Goal: Task Accomplishment & Management: Manage account settings

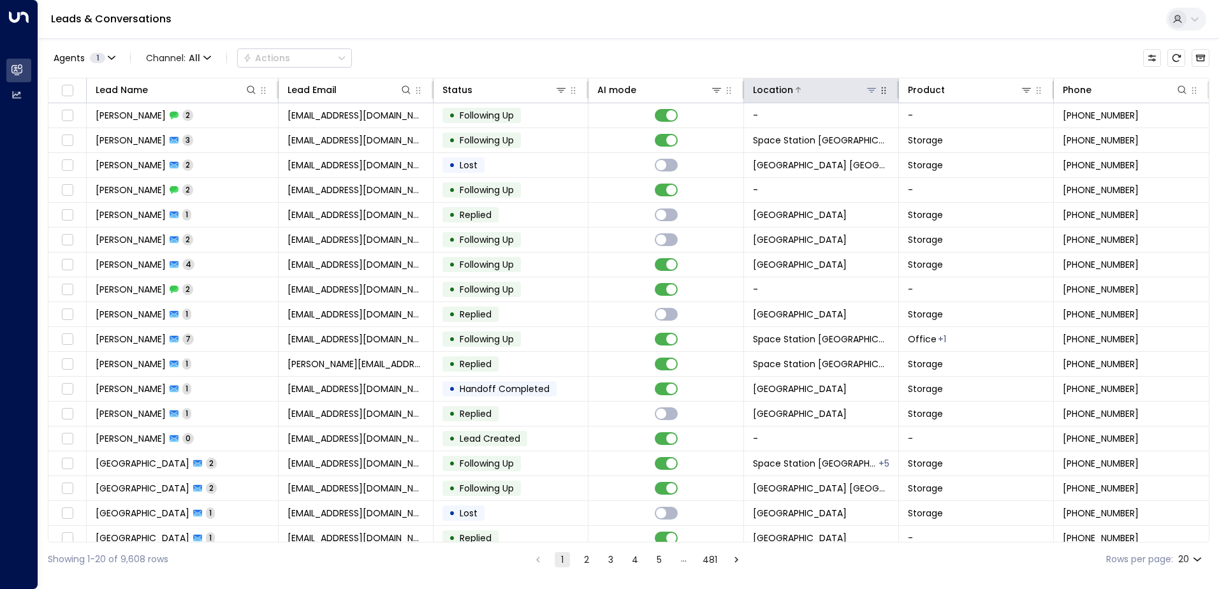
click at [869, 92] on icon at bounding box center [871, 90] width 9 height 4
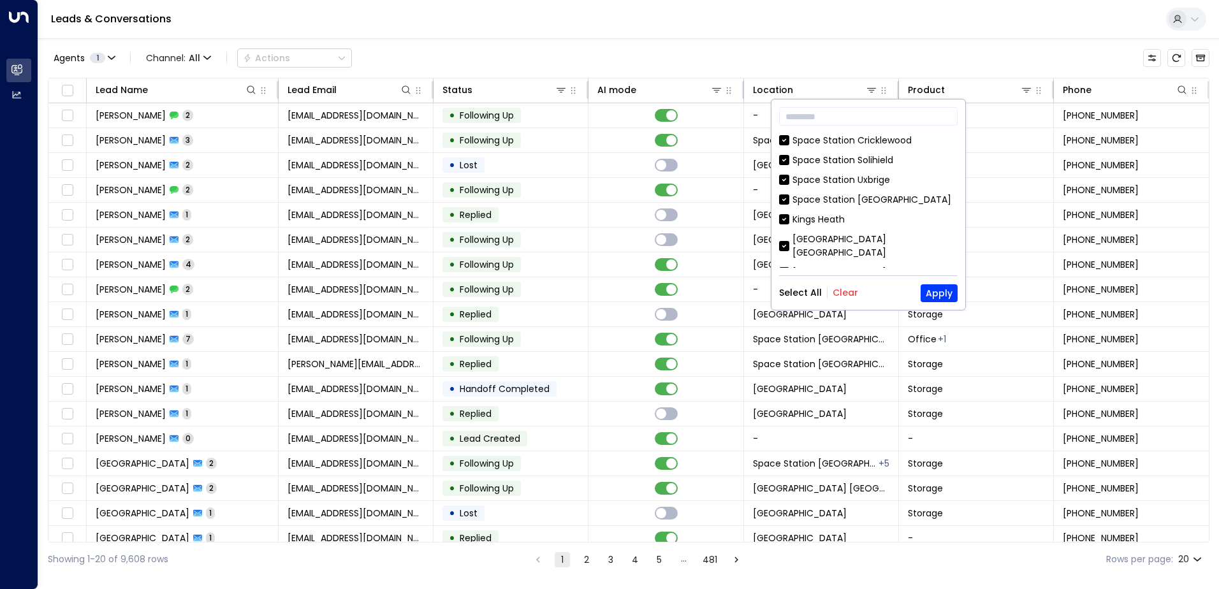
click at [837, 288] on button "Clear" at bounding box center [846, 293] width 26 height 10
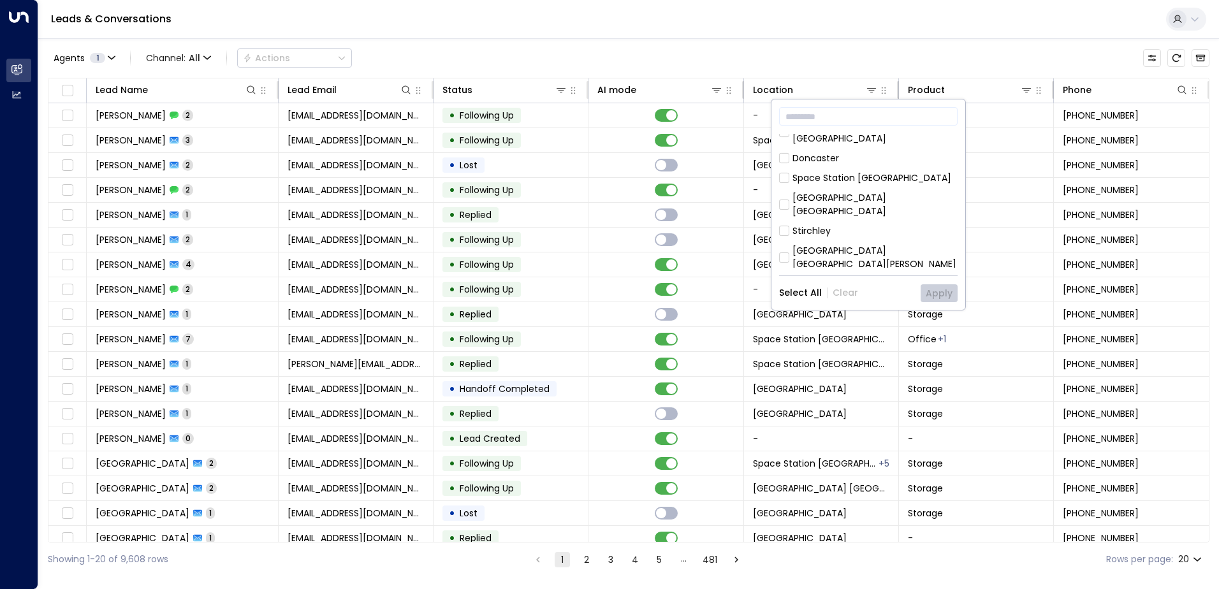
scroll to position [383, 0]
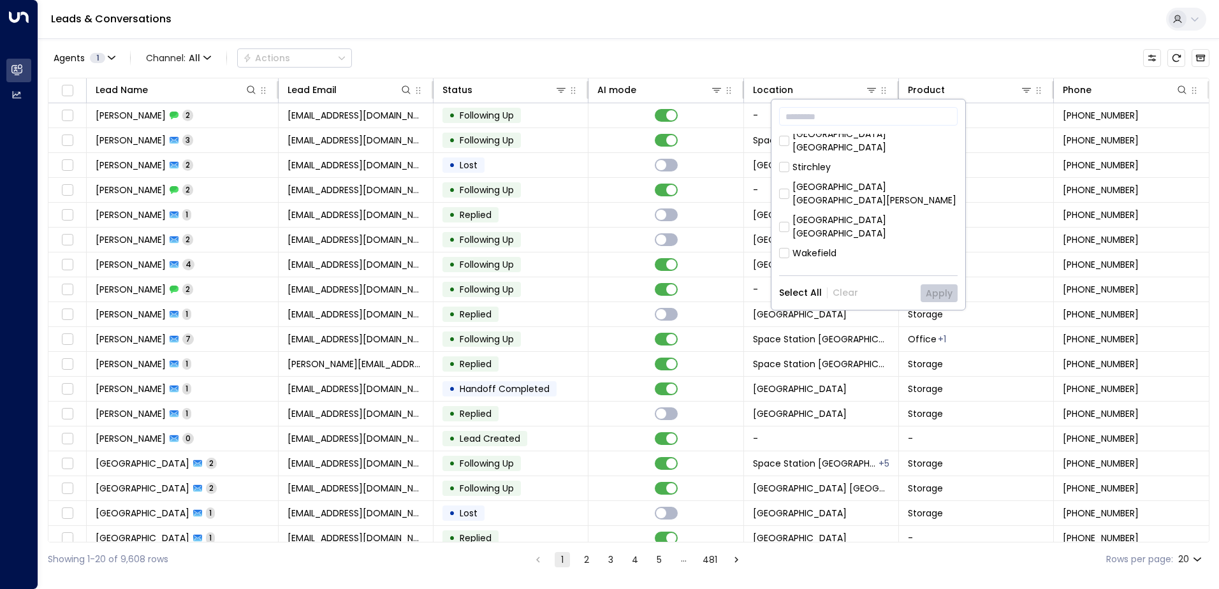
click at [880, 214] on div "[GEOGRAPHIC_DATA] [GEOGRAPHIC_DATA]" at bounding box center [874, 227] width 165 height 27
click at [942, 296] on button "Apply" at bounding box center [939, 293] width 37 height 18
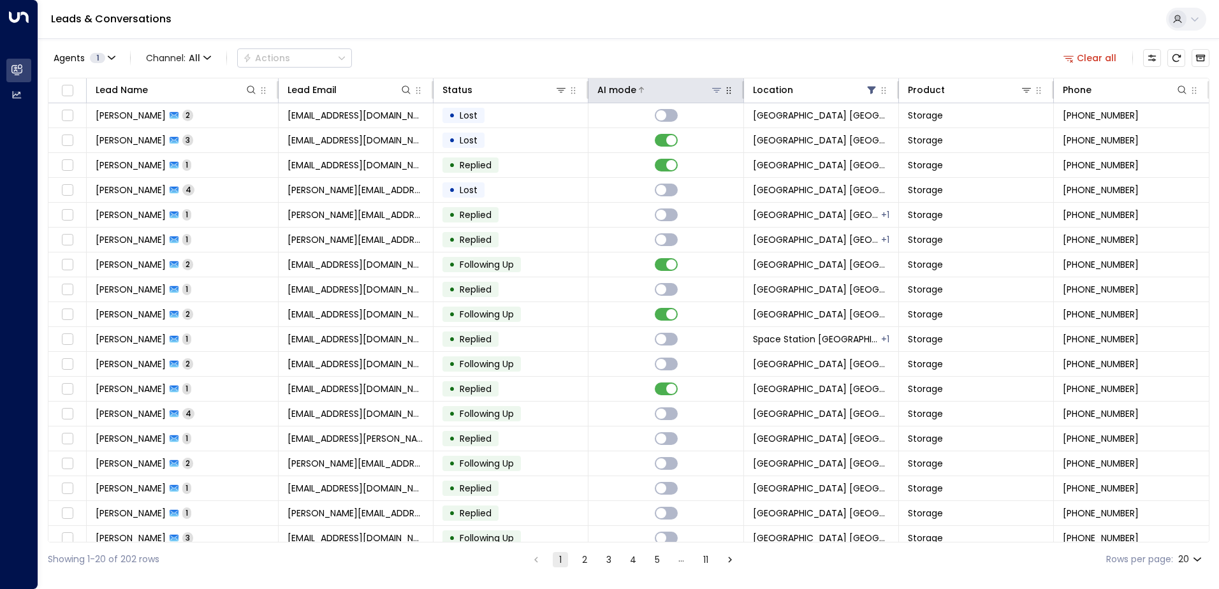
click at [613, 92] on div "AI mode" at bounding box center [616, 89] width 39 height 15
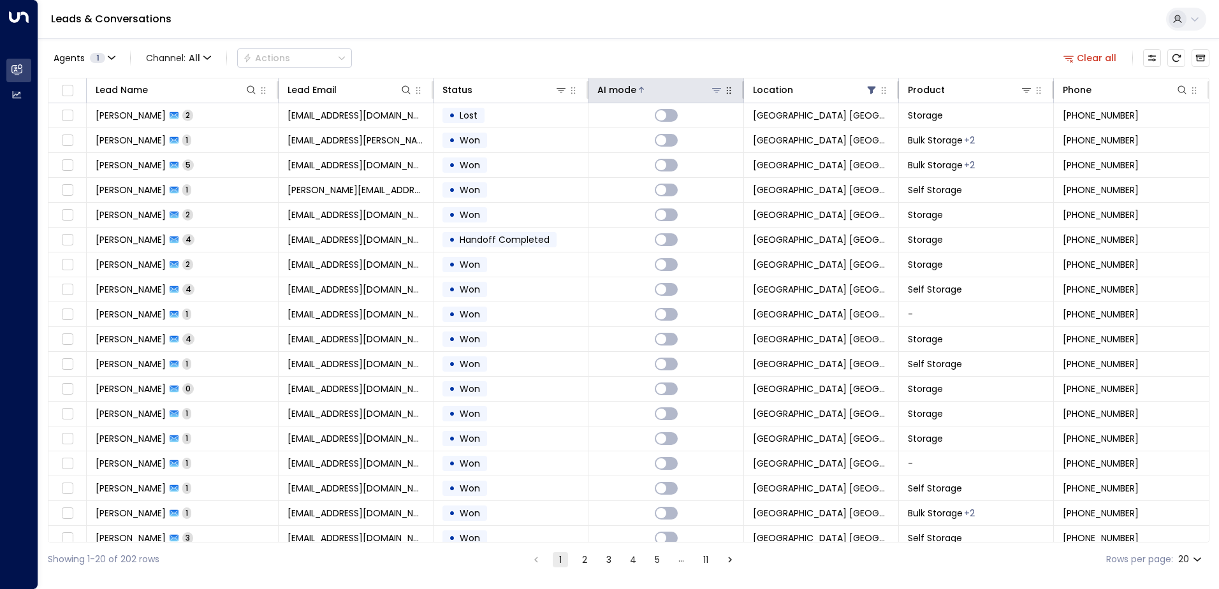
click at [627, 87] on div "AI mode" at bounding box center [616, 89] width 39 height 15
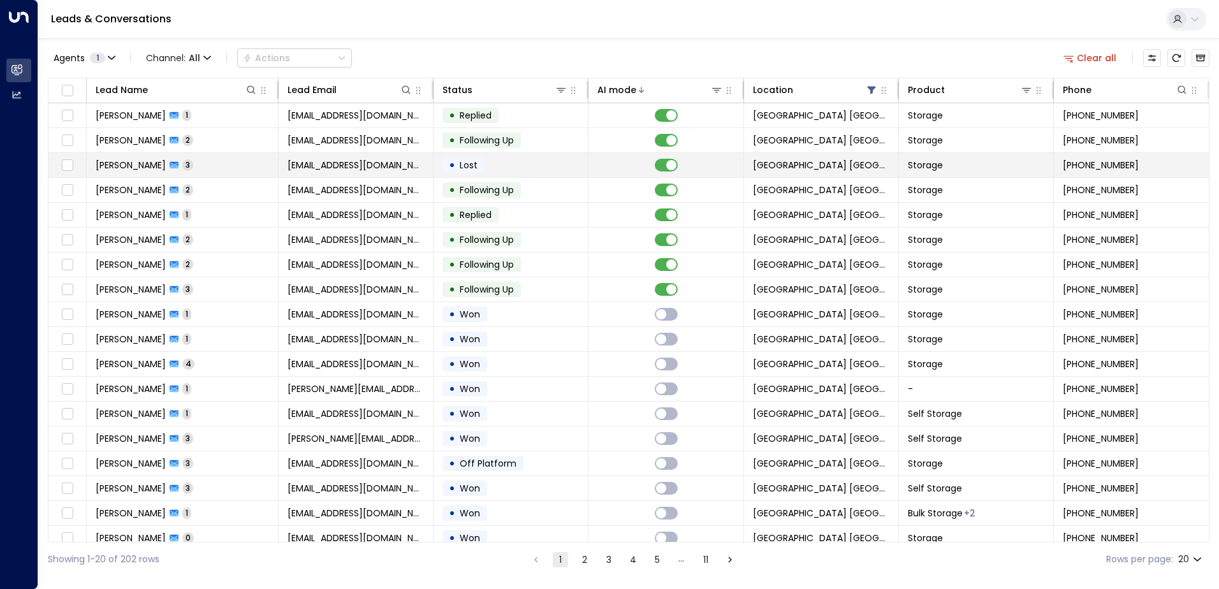
click at [541, 167] on td "• Lost" at bounding box center [511, 165] width 155 height 24
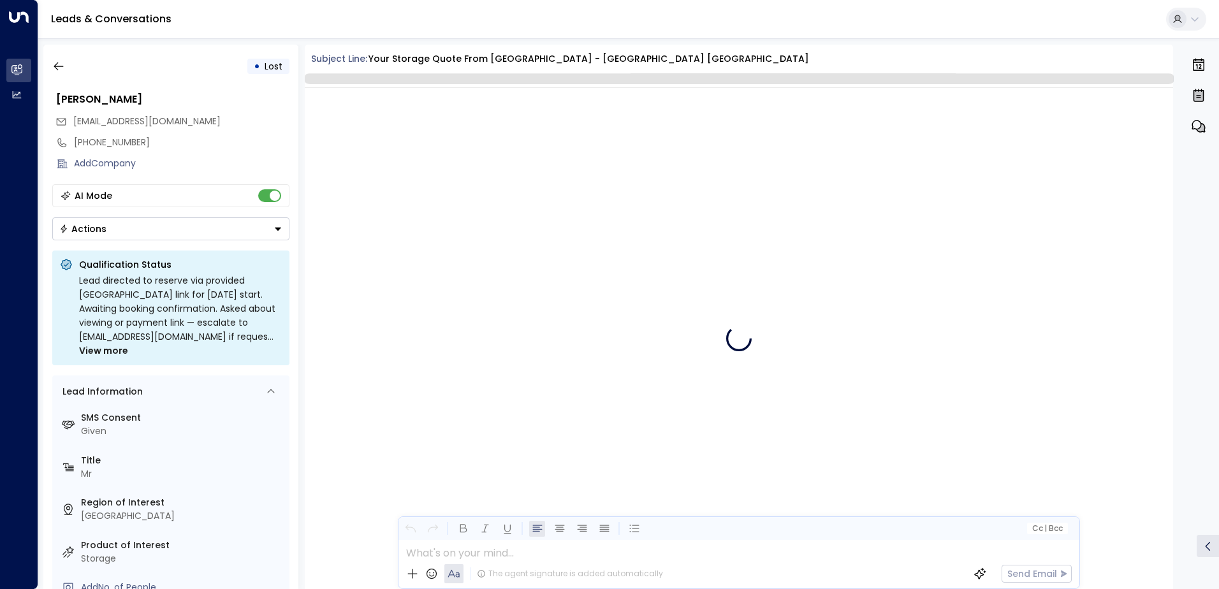
scroll to position [985, 0]
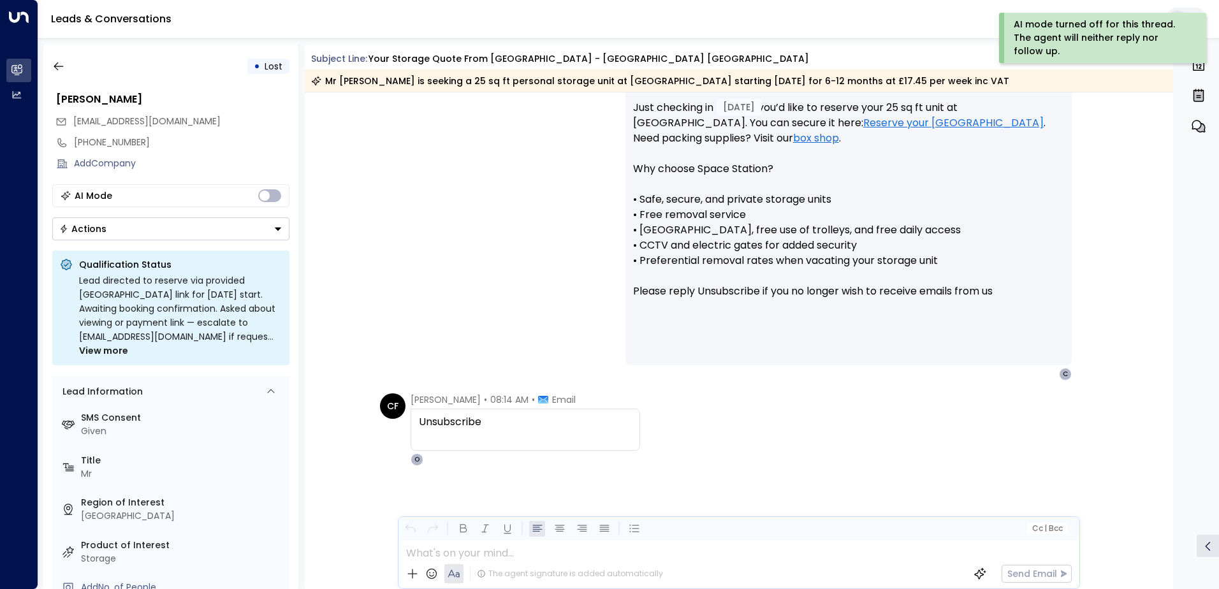
click at [579, 175] on div "[PERSON_NAME] • 08:10 AM • Email Hi [PERSON_NAME], Just checking in to see if y…" at bounding box center [738, 215] width 727 height 332
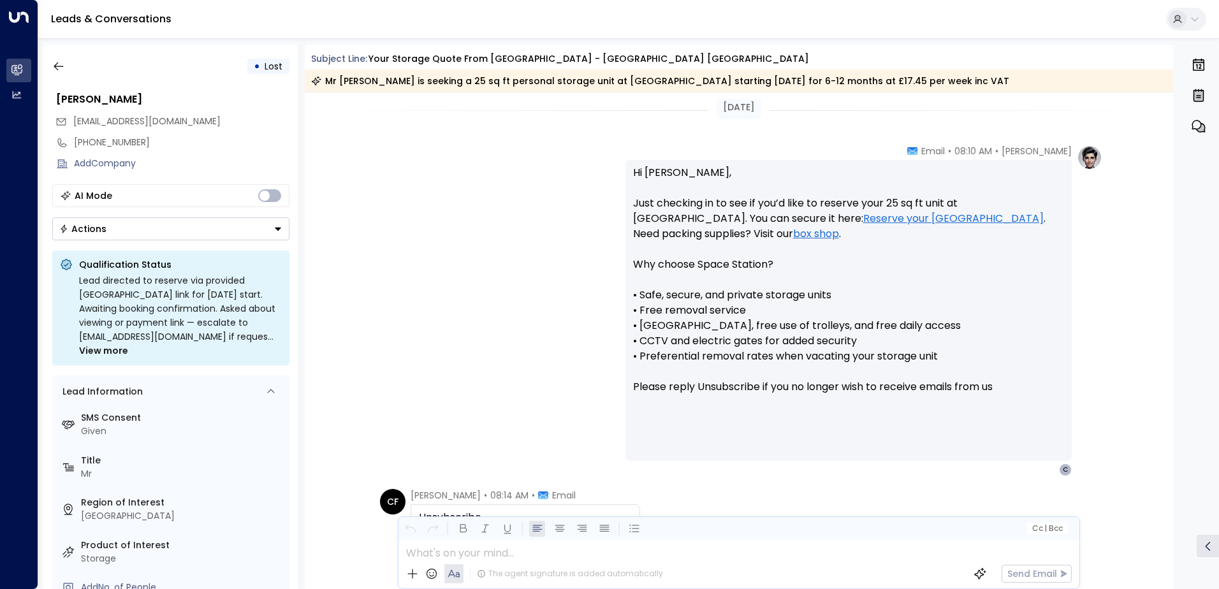
scroll to position [989, 0]
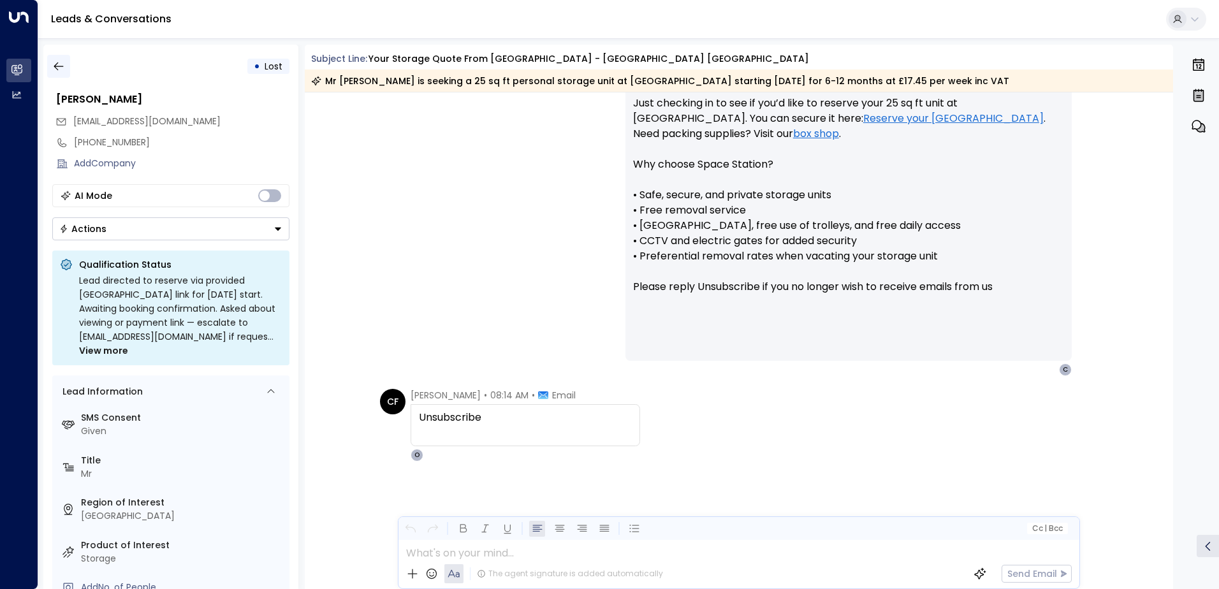
click at [60, 69] on icon "button" at bounding box center [58, 66] width 13 height 13
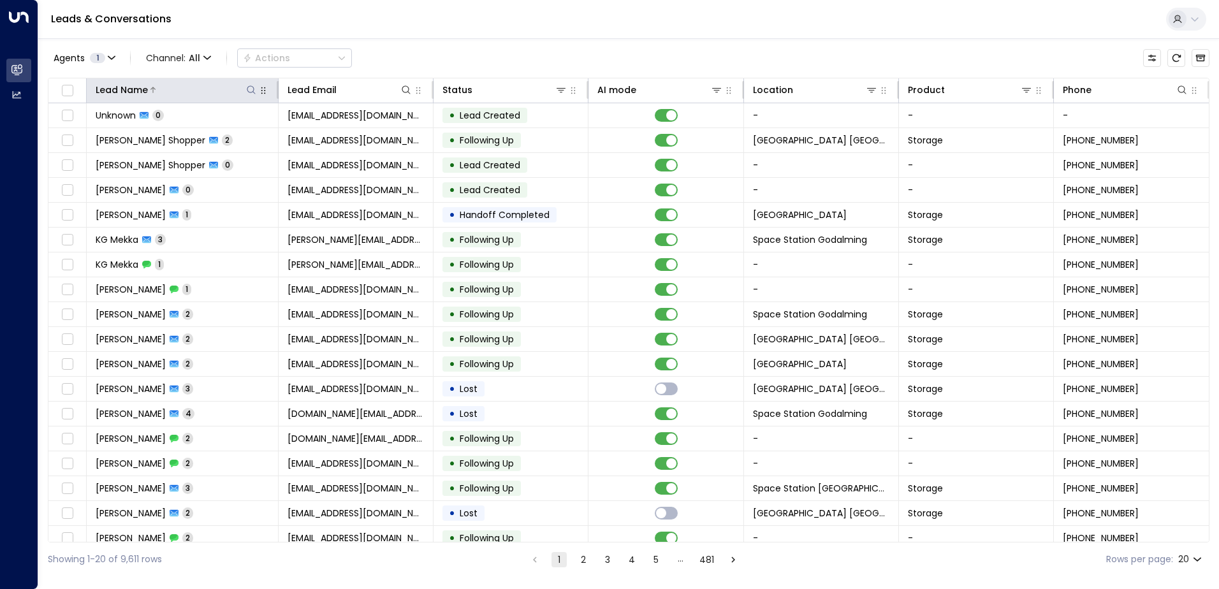
click at [254, 92] on icon at bounding box center [251, 90] width 10 height 10
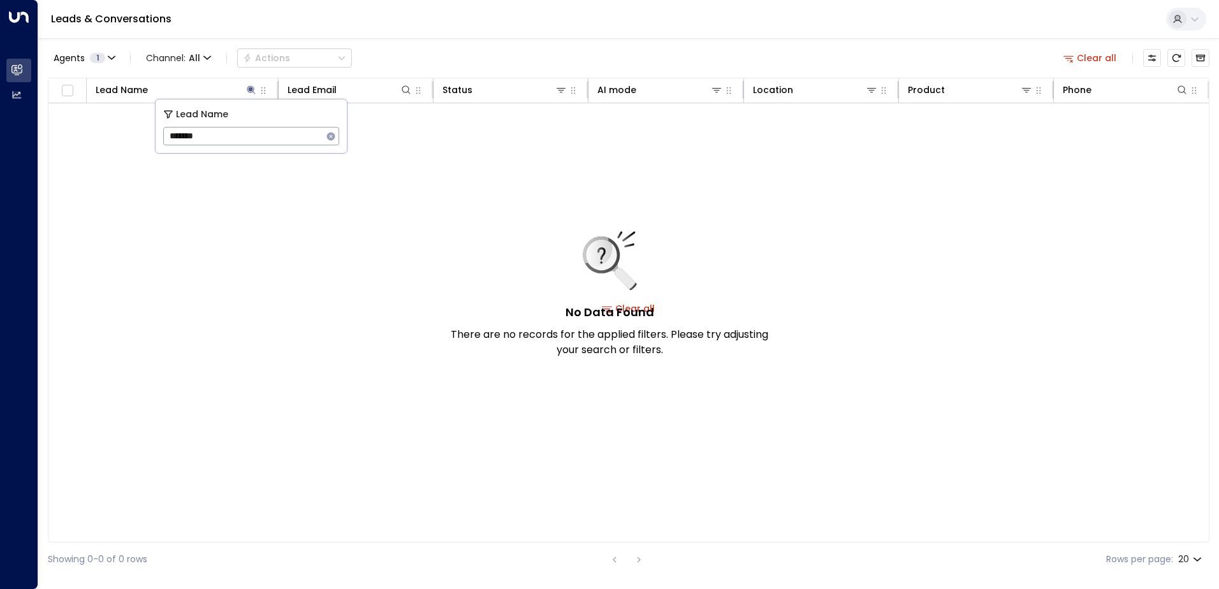
click at [186, 136] on input "*******" at bounding box center [242, 136] width 159 height 24
type input "********"
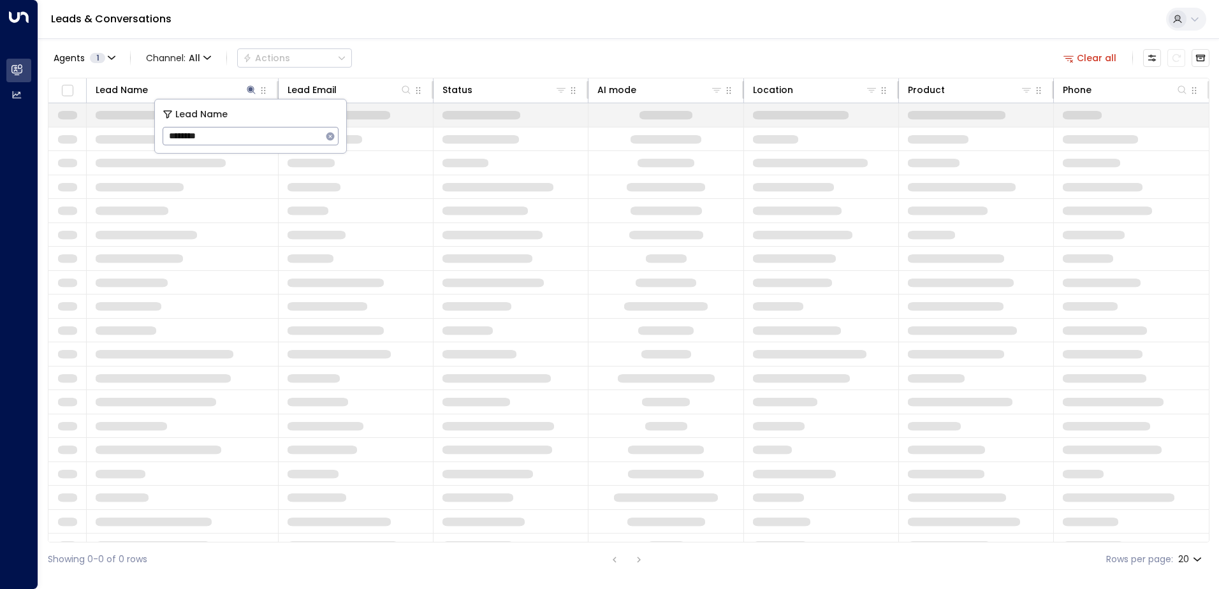
click at [138, 122] on body "Overview Leads & Conversations Leads & Conversations Analytics Analytics Leads …" at bounding box center [609, 288] width 1219 height 576
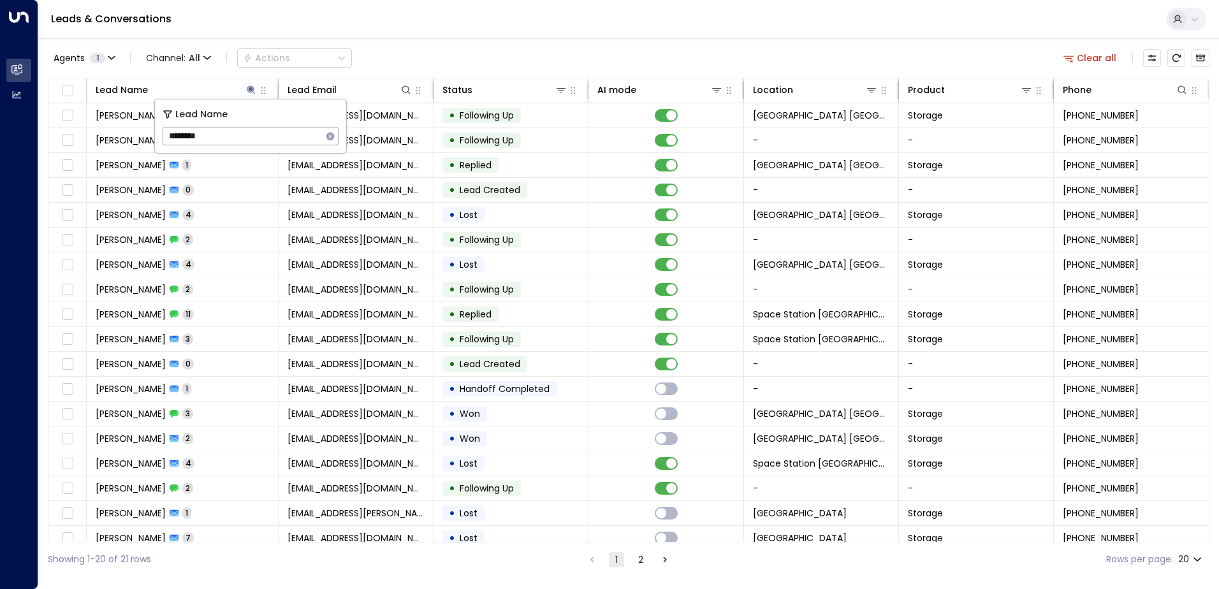
drag, startPoint x: 226, startPoint y: 141, endPoint x: 166, endPoint y: 129, distance: 61.1
click at [166, 129] on input "********" at bounding box center [242, 136] width 159 height 24
click at [431, 66] on div "Agents 1 Channel: All Actions Clear all" at bounding box center [629, 58] width 1162 height 27
click at [605, 557] on button "2" at bounding box center [640, 559] width 15 height 15
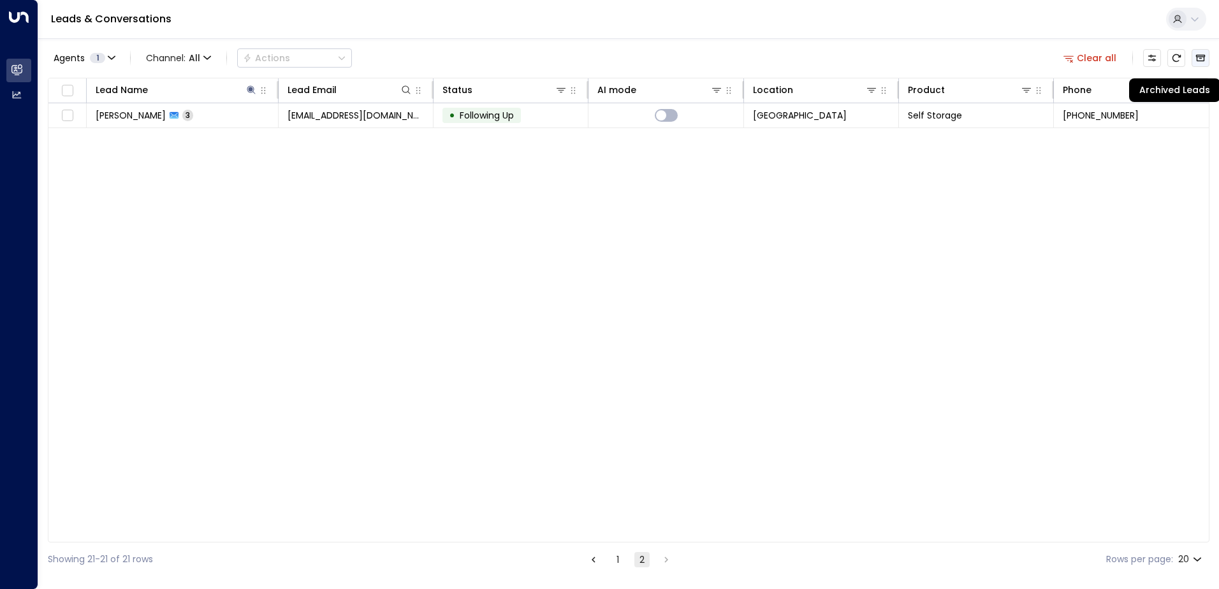
click at [605, 53] on icon "Archived Leads" at bounding box center [1200, 58] width 10 height 10
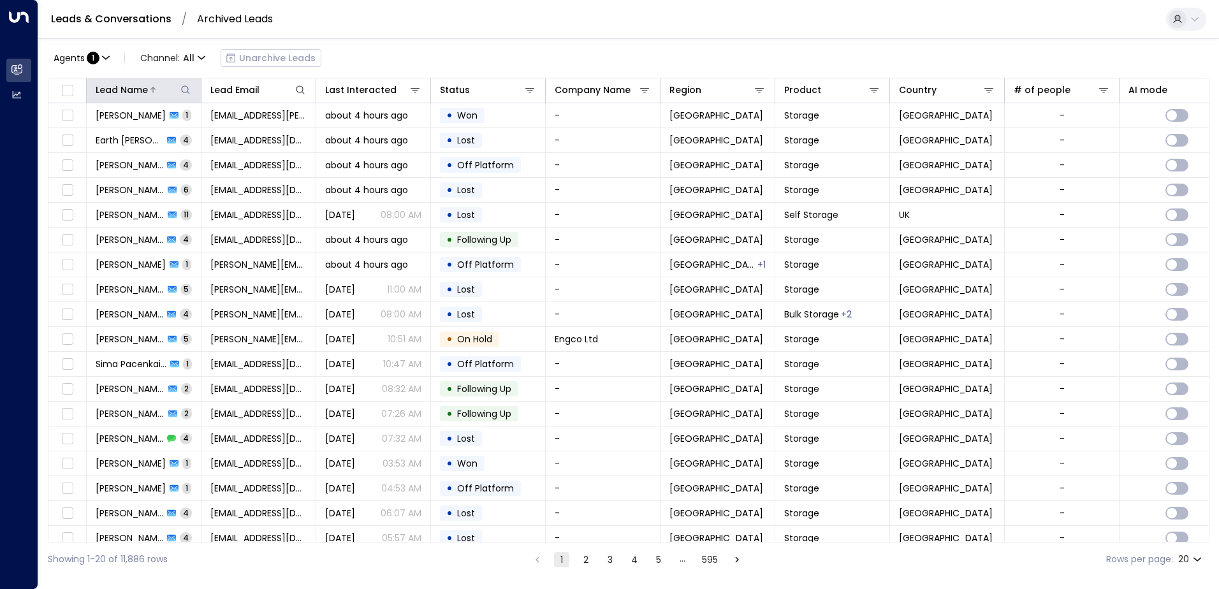
click at [186, 94] on icon at bounding box center [185, 90] width 10 height 10
type input "********"
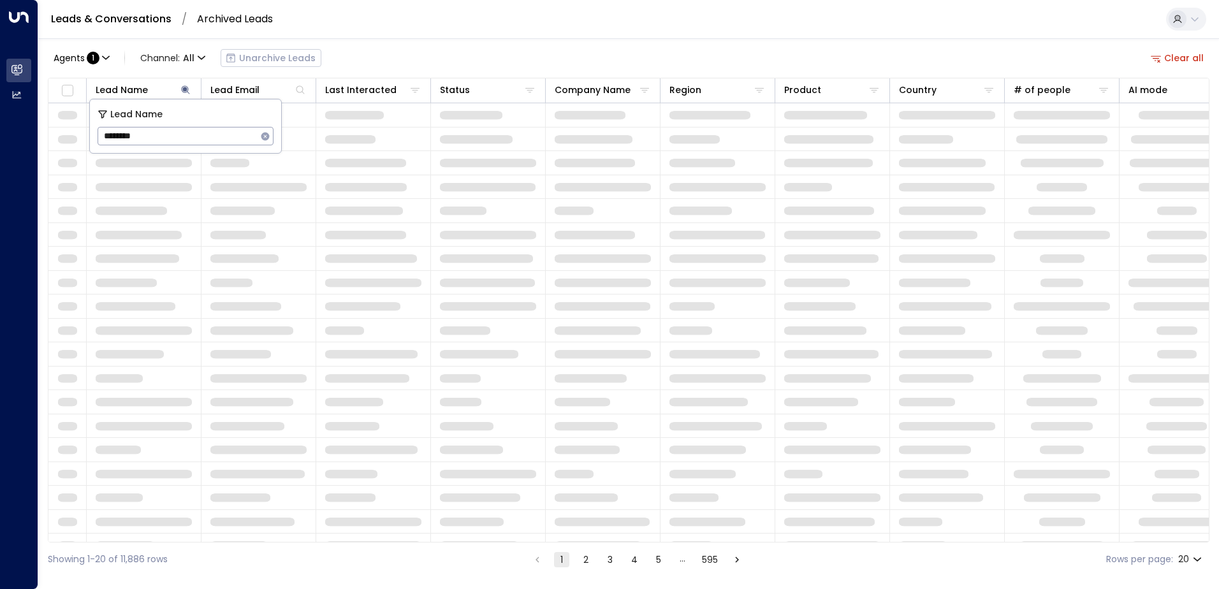
click at [407, 25] on div "Leads & Conversations / Archived Leads" at bounding box center [628, 19] width 1181 height 39
